Goal: Task Accomplishment & Management: Use online tool/utility

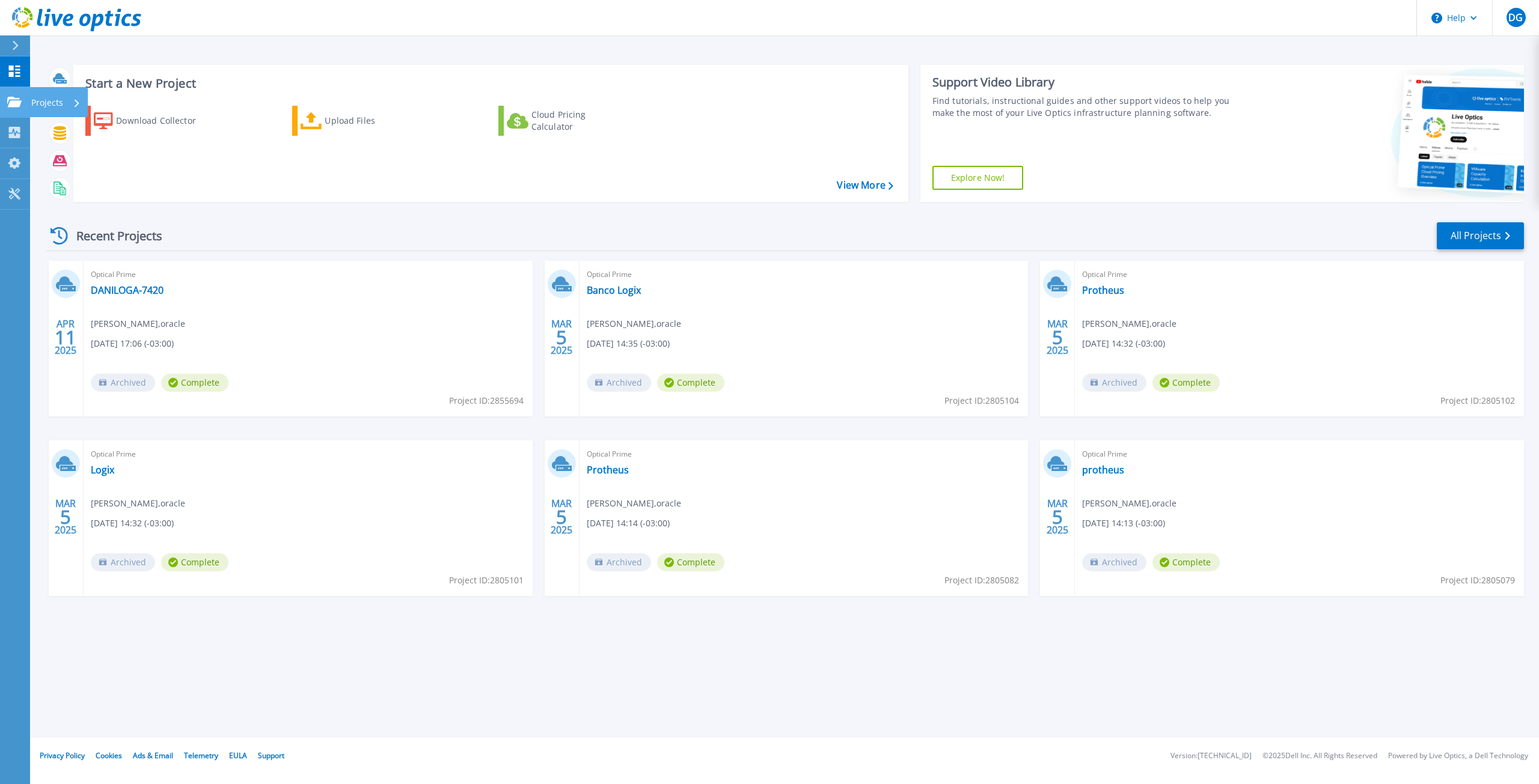
click at [3, 100] on link "Projects Projects" at bounding box center [15, 102] width 30 height 31
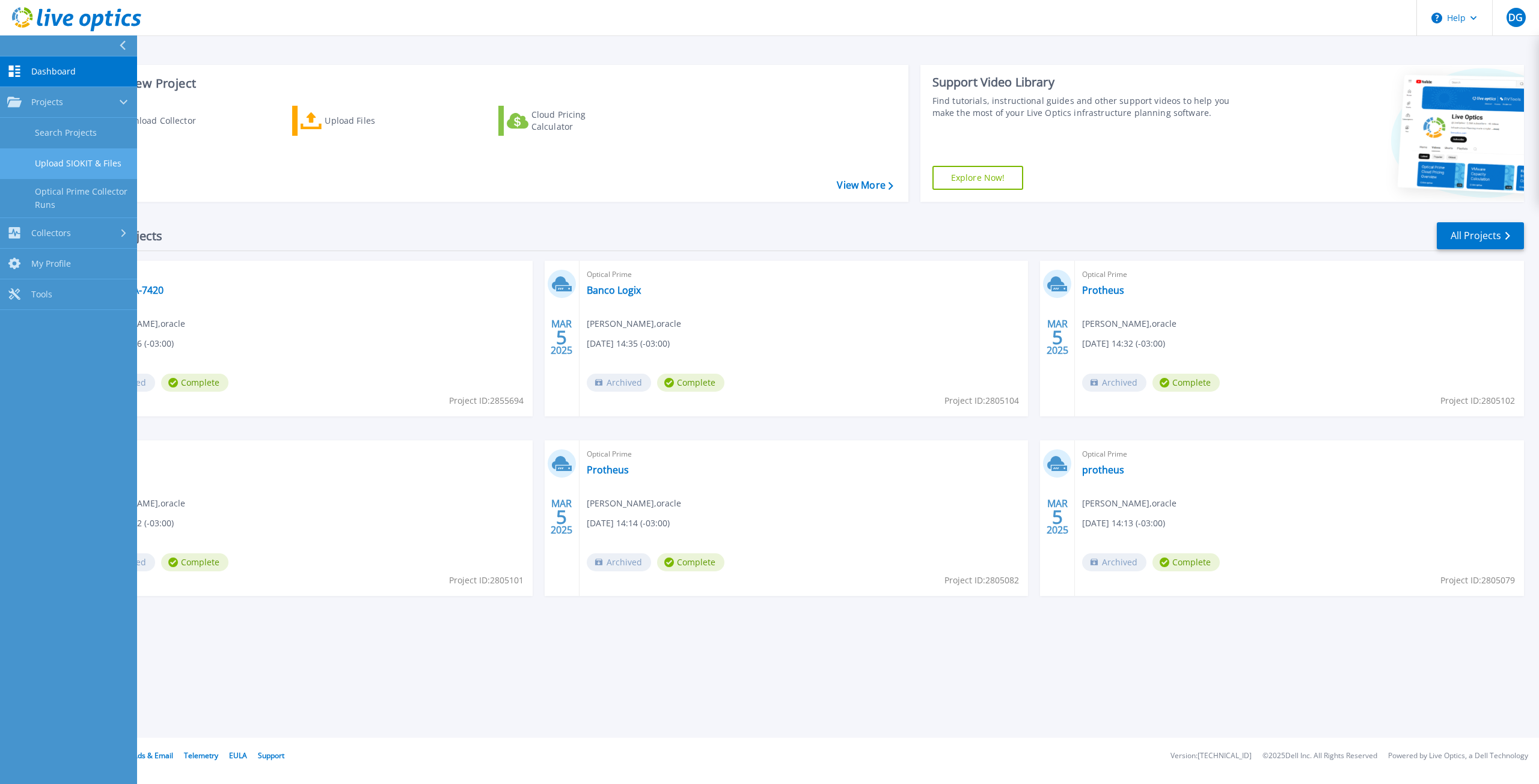
click at [59, 159] on link "Upload SIOKIT & Files" at bounding box center [68, 163] width 137 height 31
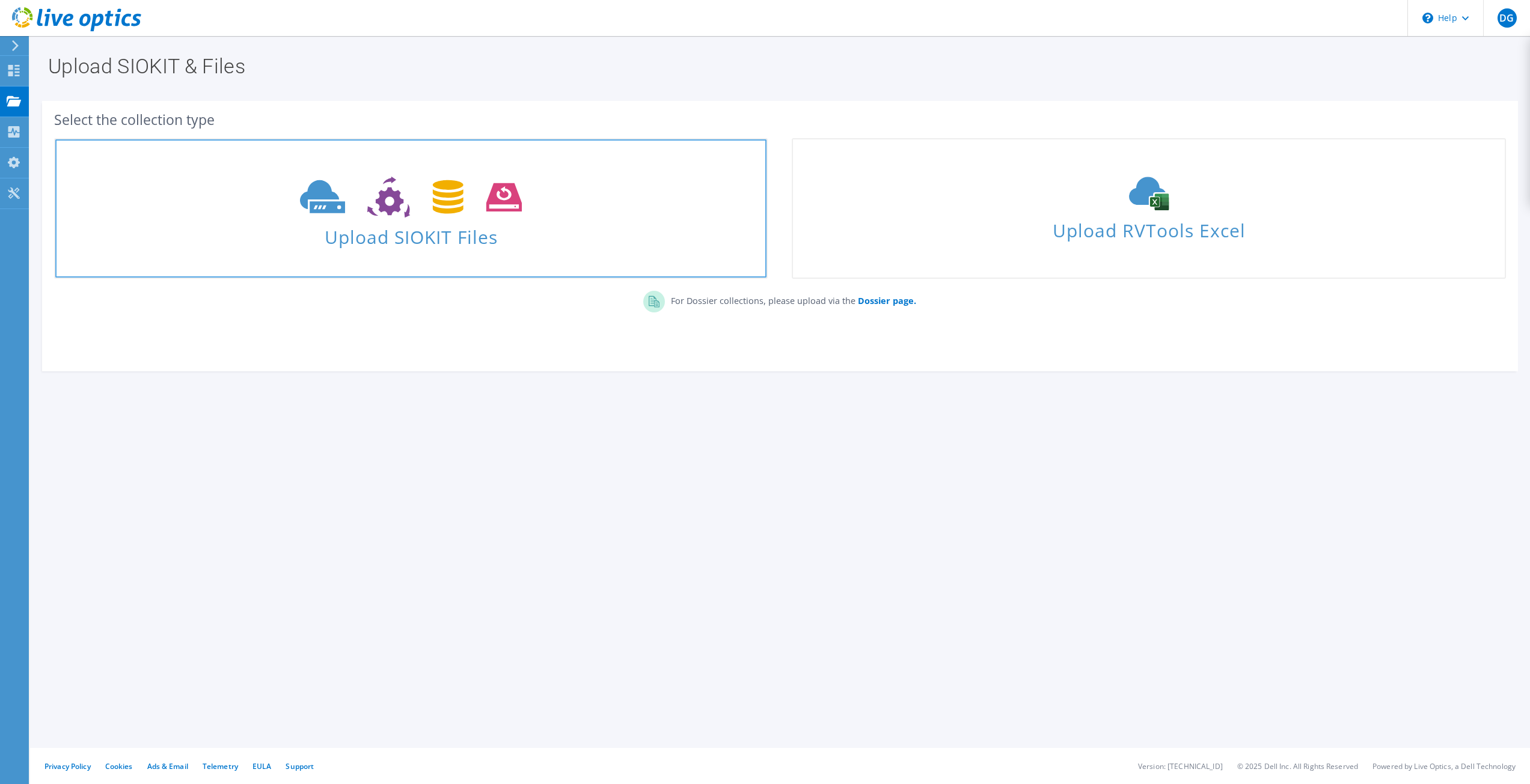
click at [378, 179] on icon at bounding box center [410, 197] width 222 height 41
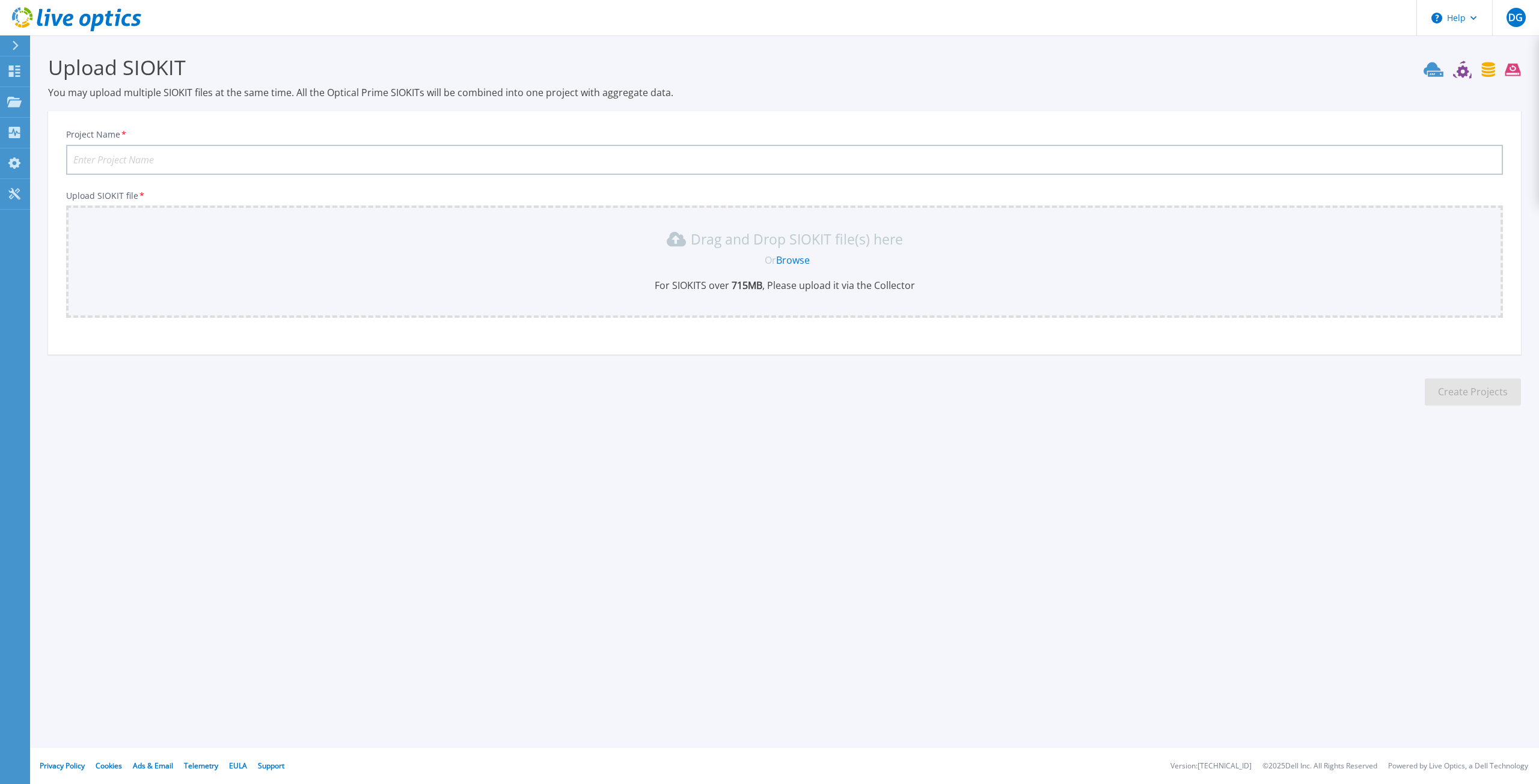
click at [799, 263] on link "Browse" at bounding box center [793, 260] width 33 height 14
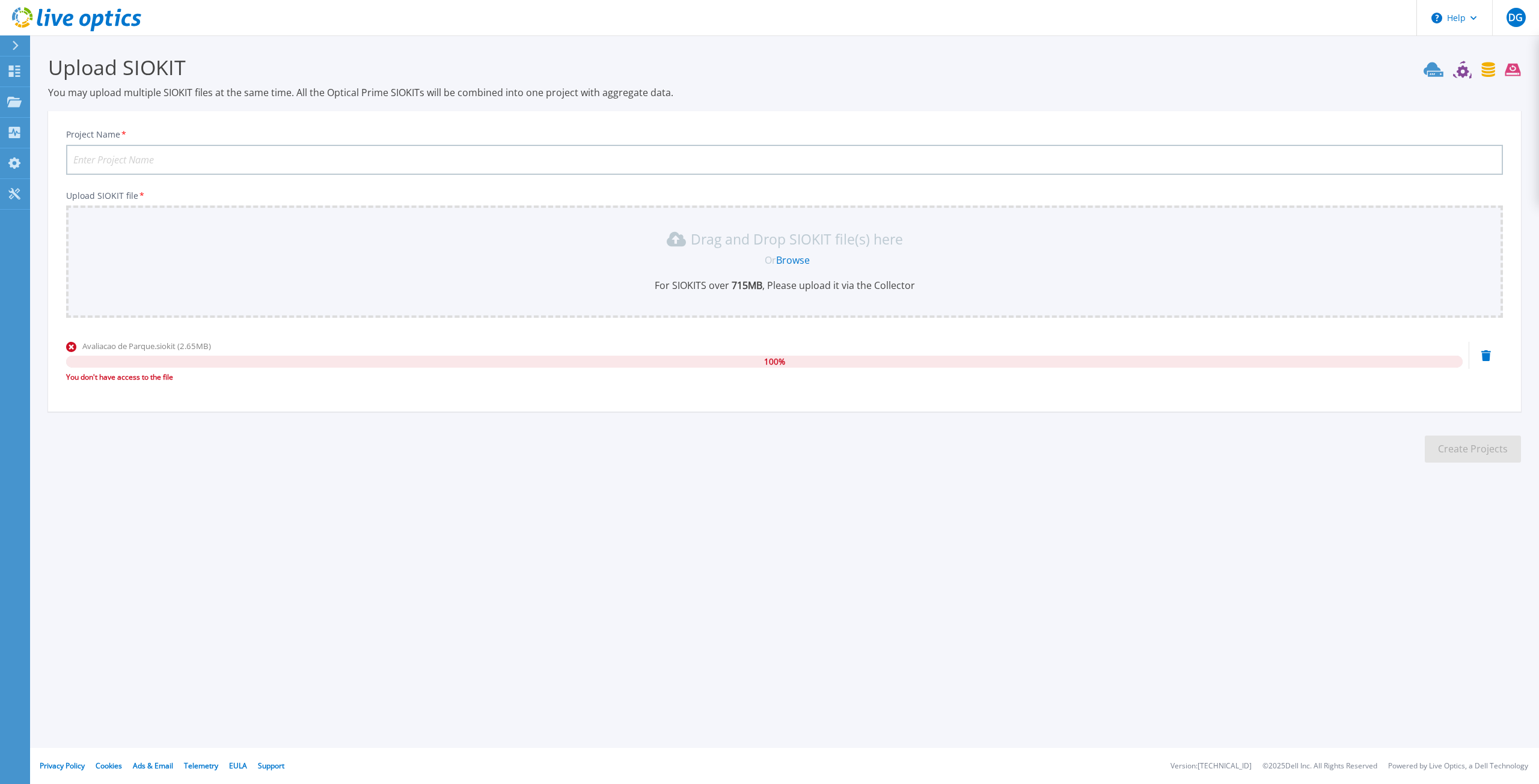
click at [147, 157] on input "Project Name *" at bounding box center [784, 160] width 1436 height 30
